Goal: Information Seeking & Learning: Check status

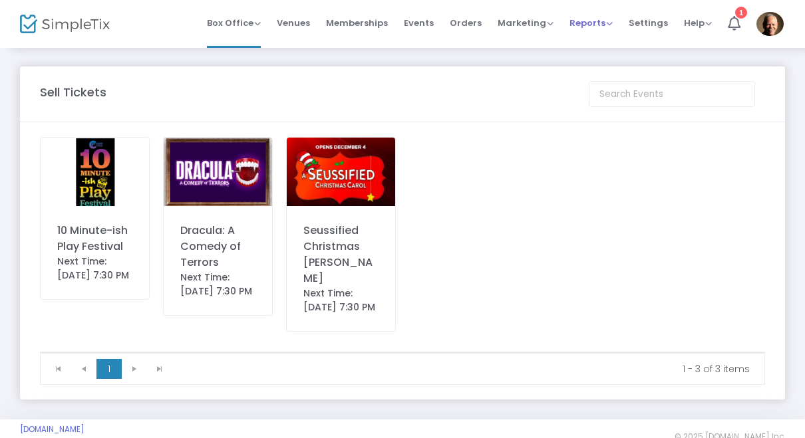
click at [594, 23] on span "Reports" at bounding box center [590, 23] width 43 height 13
click at [623, 68] on li "Sales Reports" at bounding box center [612, 71] width 86 height 26
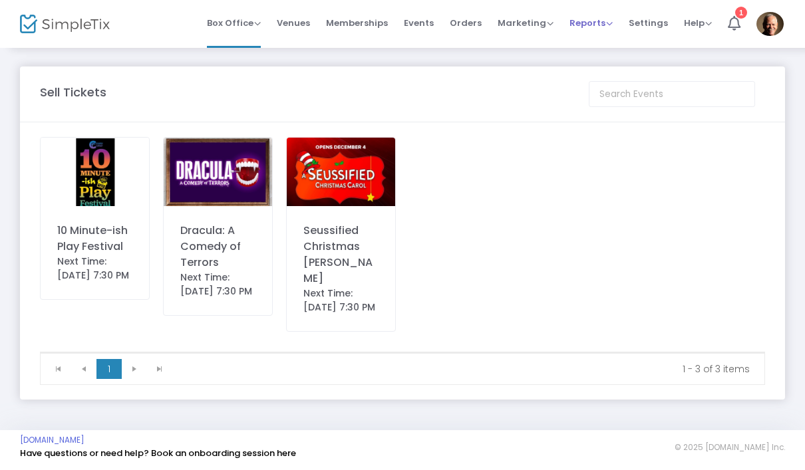
click at [596, 21] on span "Reports" at bounding box center [590, 23] width 43 height 13
click at [624, 69] on li "Sales Reports" at bounding box center [612, 71] width 86 height 26
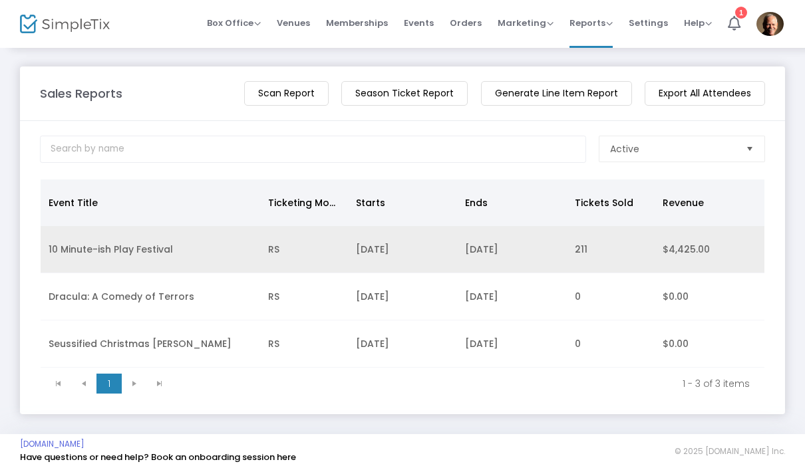
click at [136, 253] on td "10 Minute-ish Play Festival" at bounding box center [150, 249] width 219 height 47
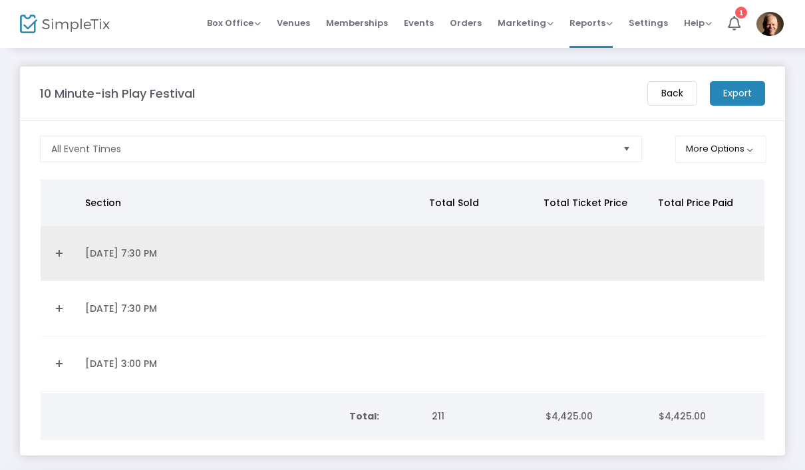
click at [63, 257] on link "Expand Details" at bounding box center [59, 253] width 21 height 21
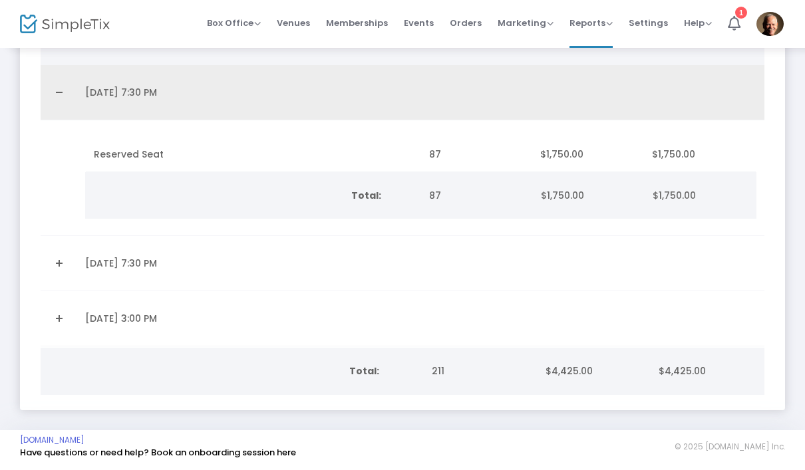
scroll to position [160, 0]
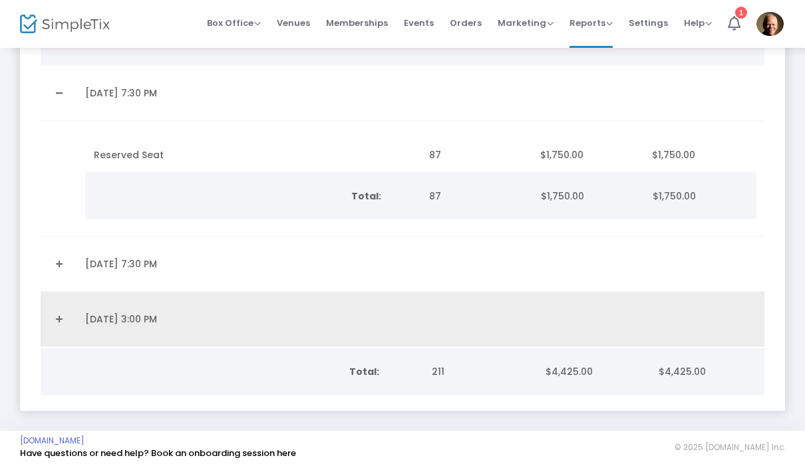
click at [61, 319] on link "Expand Details" at bounding box center [59, 319] width 21 height 21
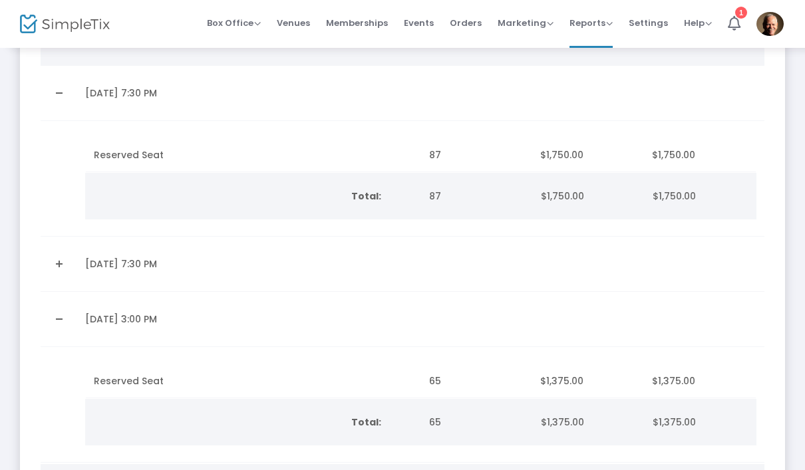
click at [66, 264] on link "Expand Details" at bounding box center [59, 263] width 21 height 21
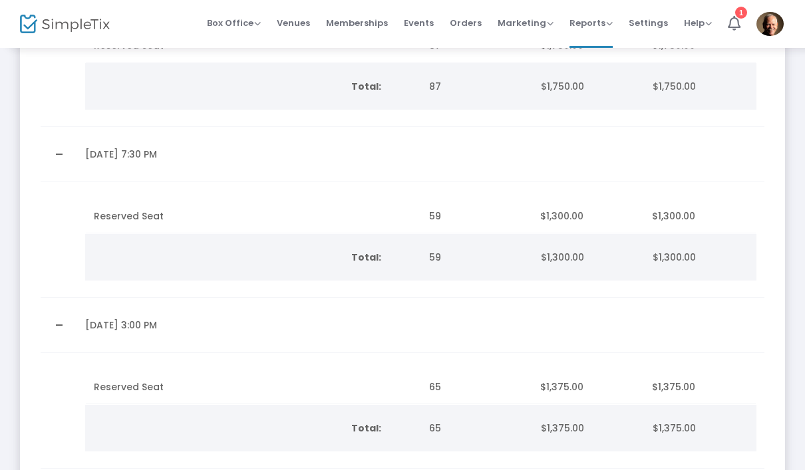
scroll to position [136, 0]
